Goal: Navigation & Orientation: Find specific page/section

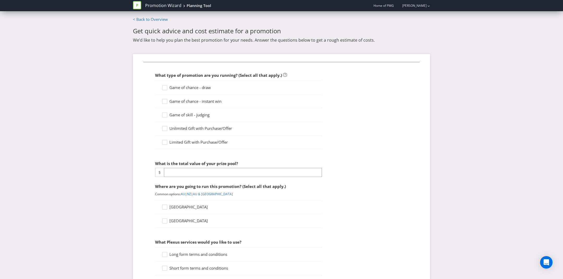
scroll to position [541, 0]
click at [158, 3] on link "Promotion Wizard" at bounding box center [163, 6] width 36 height 6
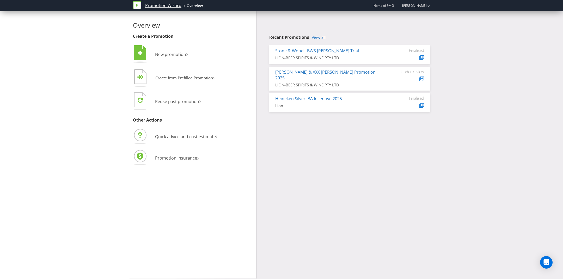
click at [165, 7] on link "Promotion Wizard" at bounding box center [163, 6] width 36 height 6
click at [386, 7] on span "Home of PMG" at bounding box center [383, 5] width 20 height 4
drag, startPoint x: 389, startPoint y: 6, endPoint x: 378, endPoint y: 2, distance: 12.3
click at [389, 6] on span "Home of PMG" at bounding box center [383, 5] width 20 height 4
